Goal: Navigation & Orientation: Find specific page/section

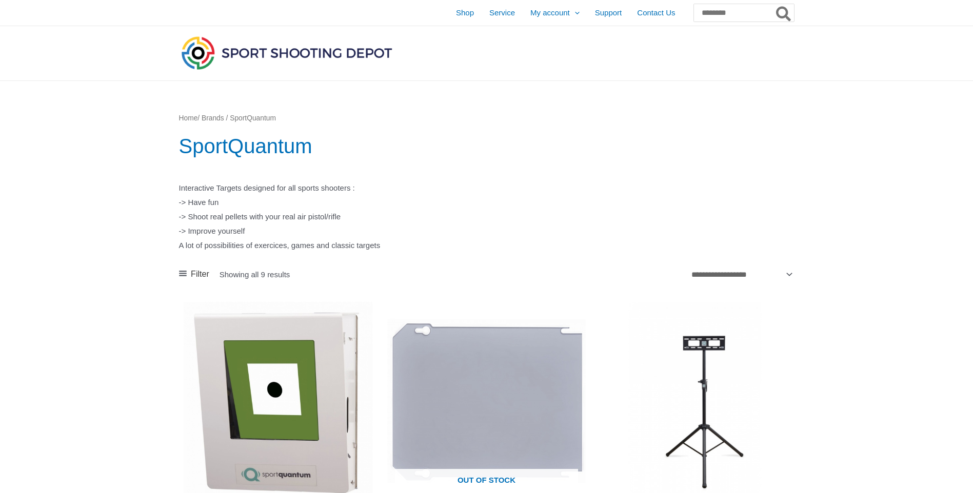
click at [194, 118] on link "Home" at bounding box center [188, 118] width 19 height 8
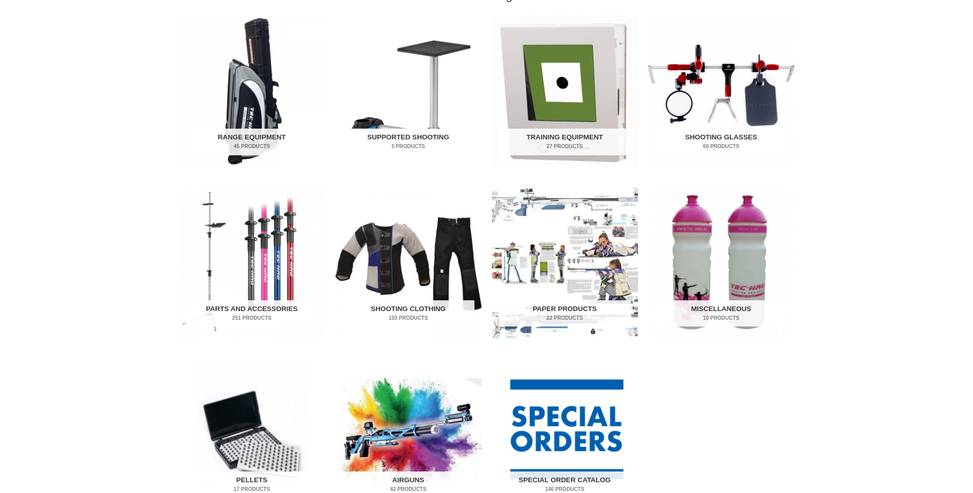
scroll to position [308, 0]
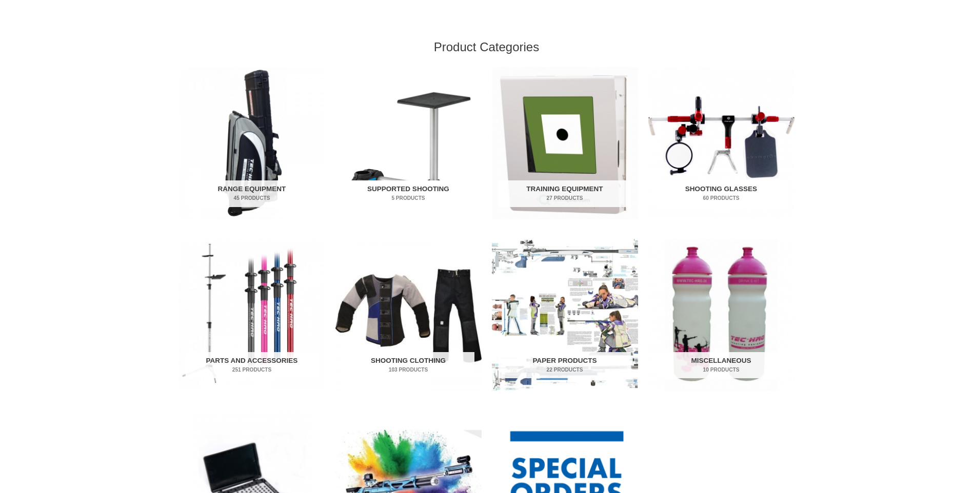
click at [409, 186] on h2 "Supported Shooting 5 Products" at bounding box center [408, 194] width 132 height 27
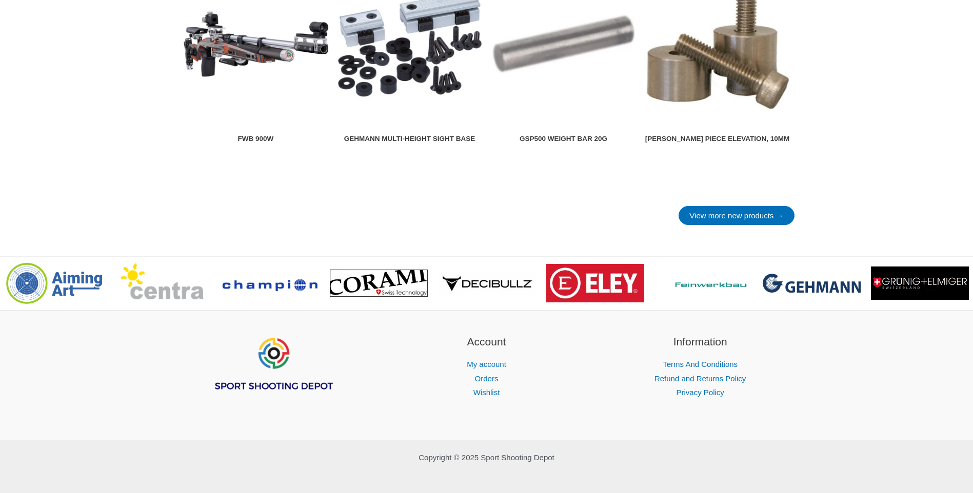
scroll to position [1410, 0]
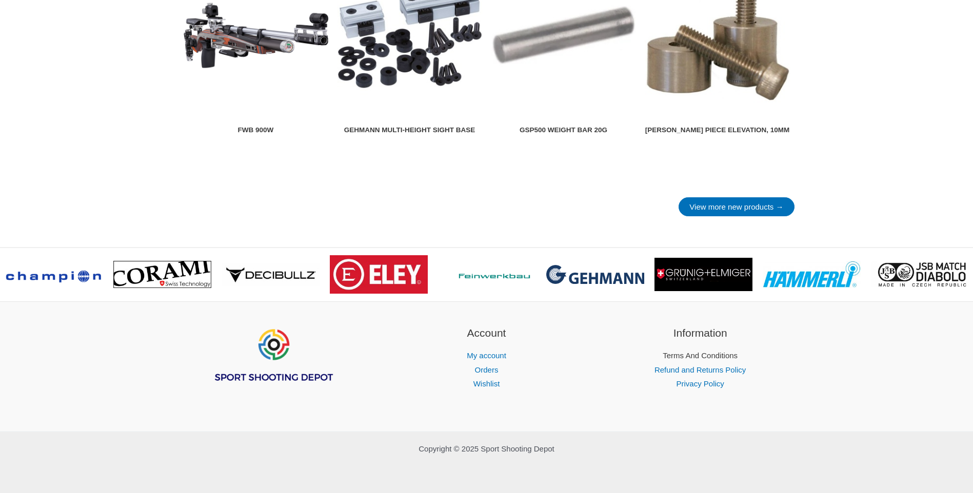
click at [669, 353] on link "Terms And Conditions" at bounding box center [700, 355] width 75 height 9
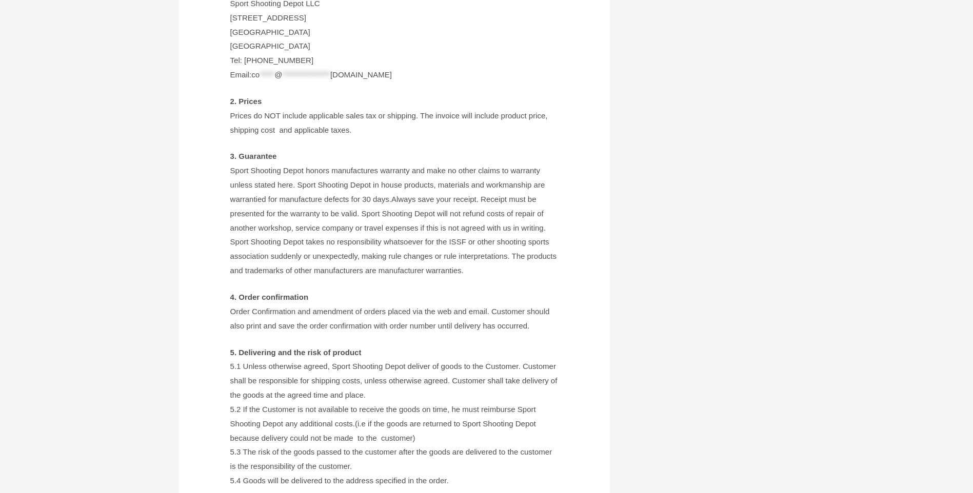
scroll to position [359, 0]
